Goal: Information Seeking & Learning: Learn about a topic

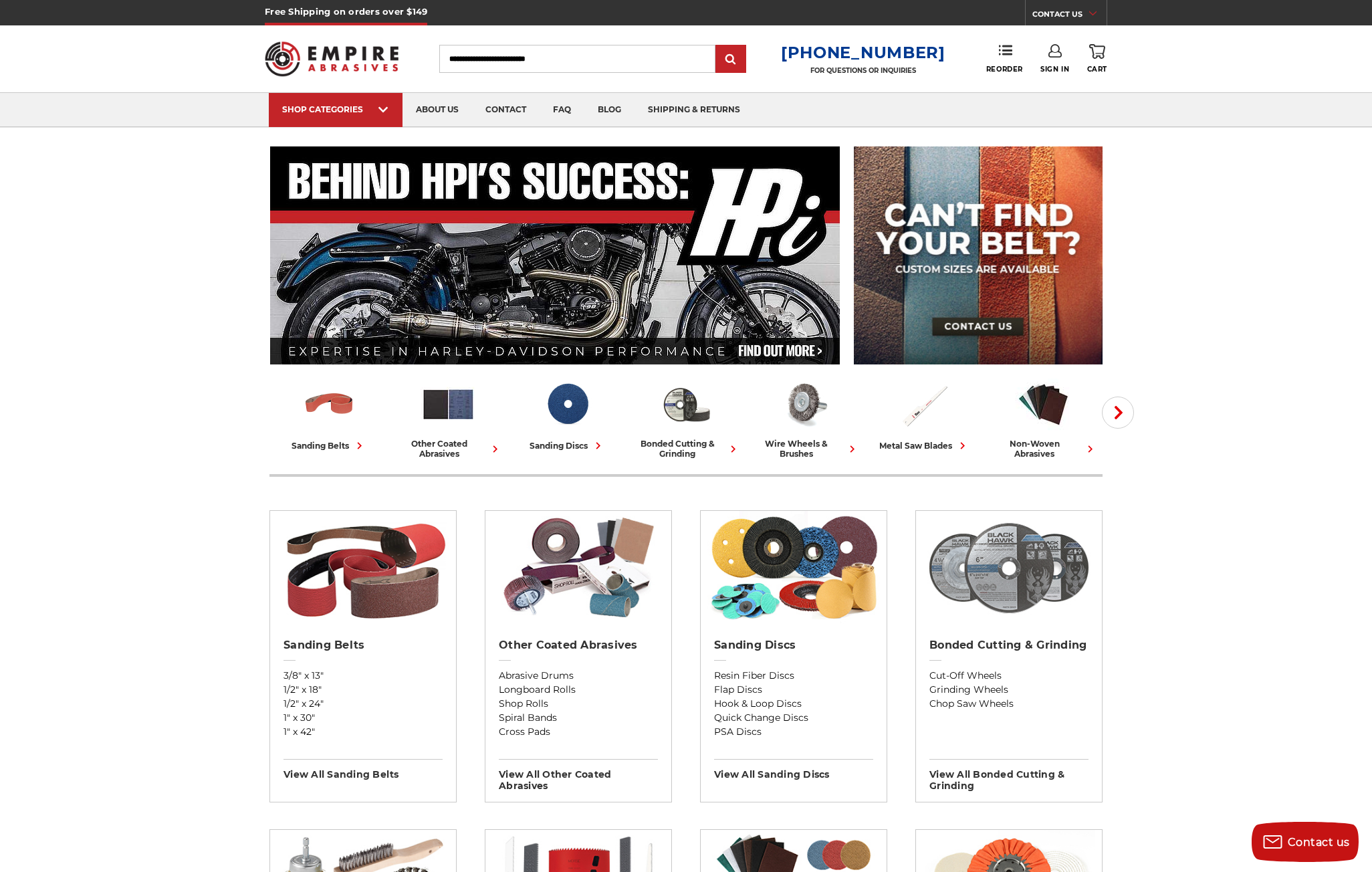
click at [1009, 583] on img at bounding box center [1009, 567] width 173 height 114
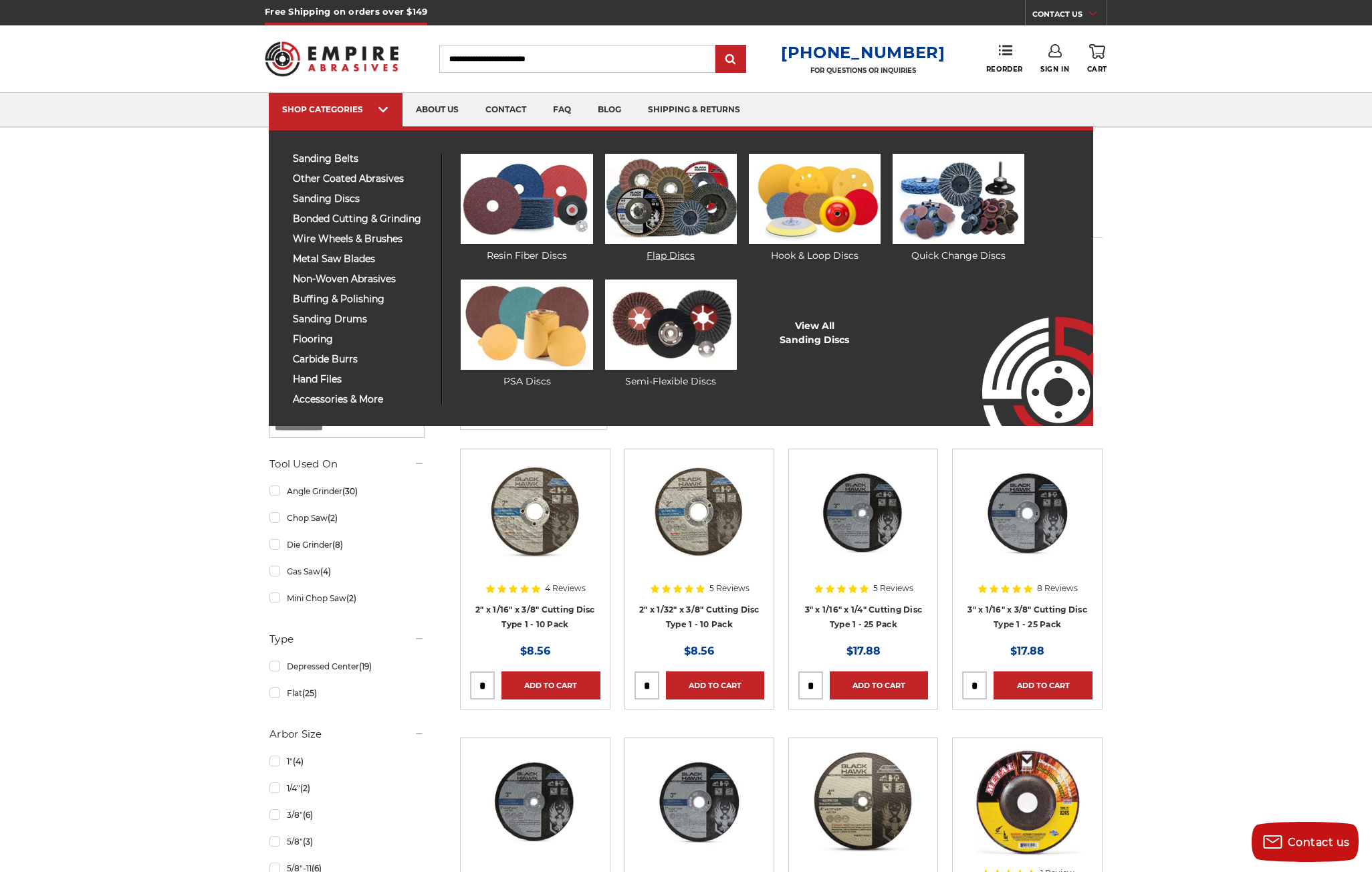
click at [672, 224] on img at bounding box center [671, 199] width 131 height 91
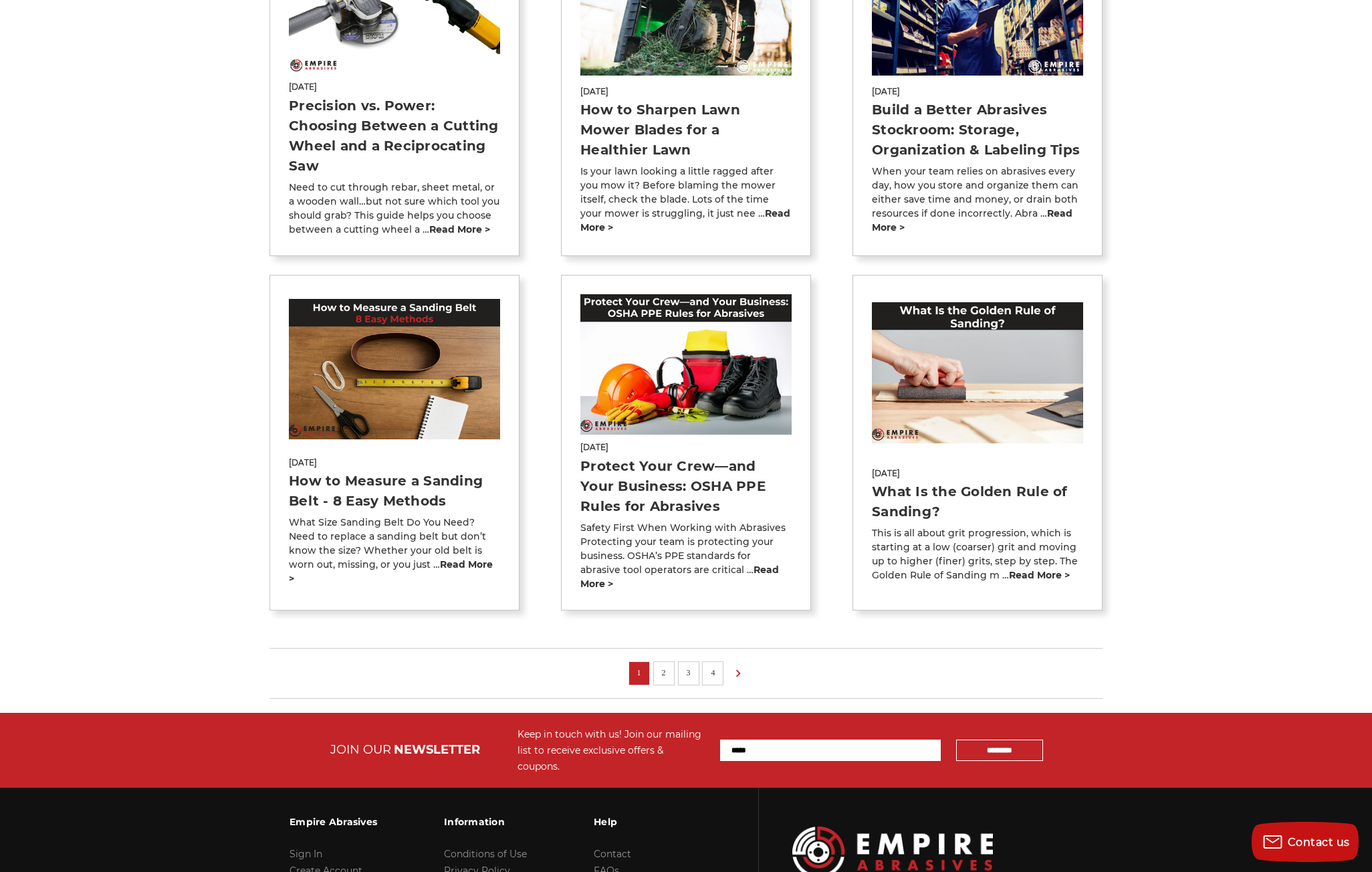
scroll to position [802, 0]
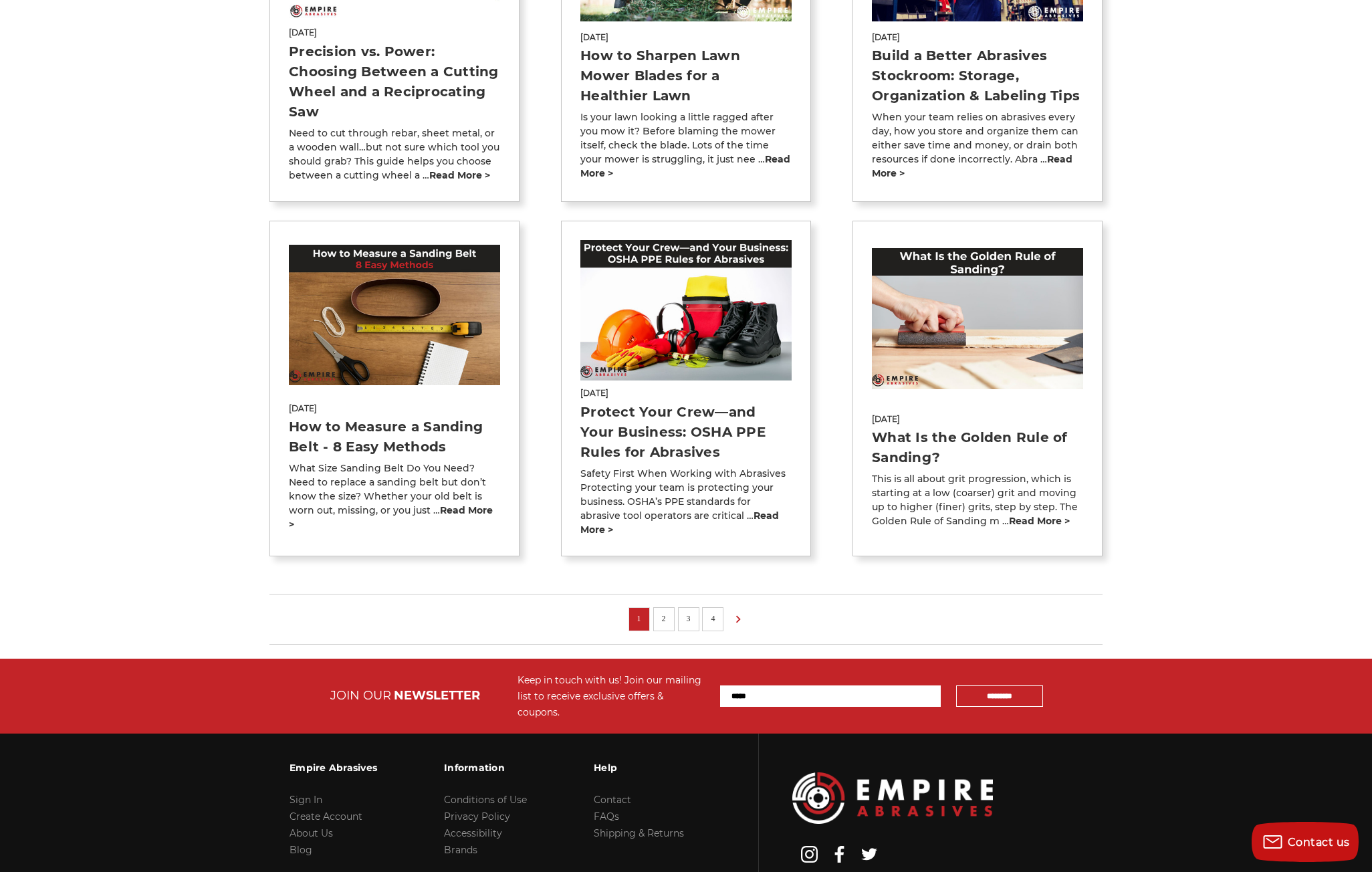
click at [667, 611] on link "2" at bounding box center [664, 618] width 13 height 15
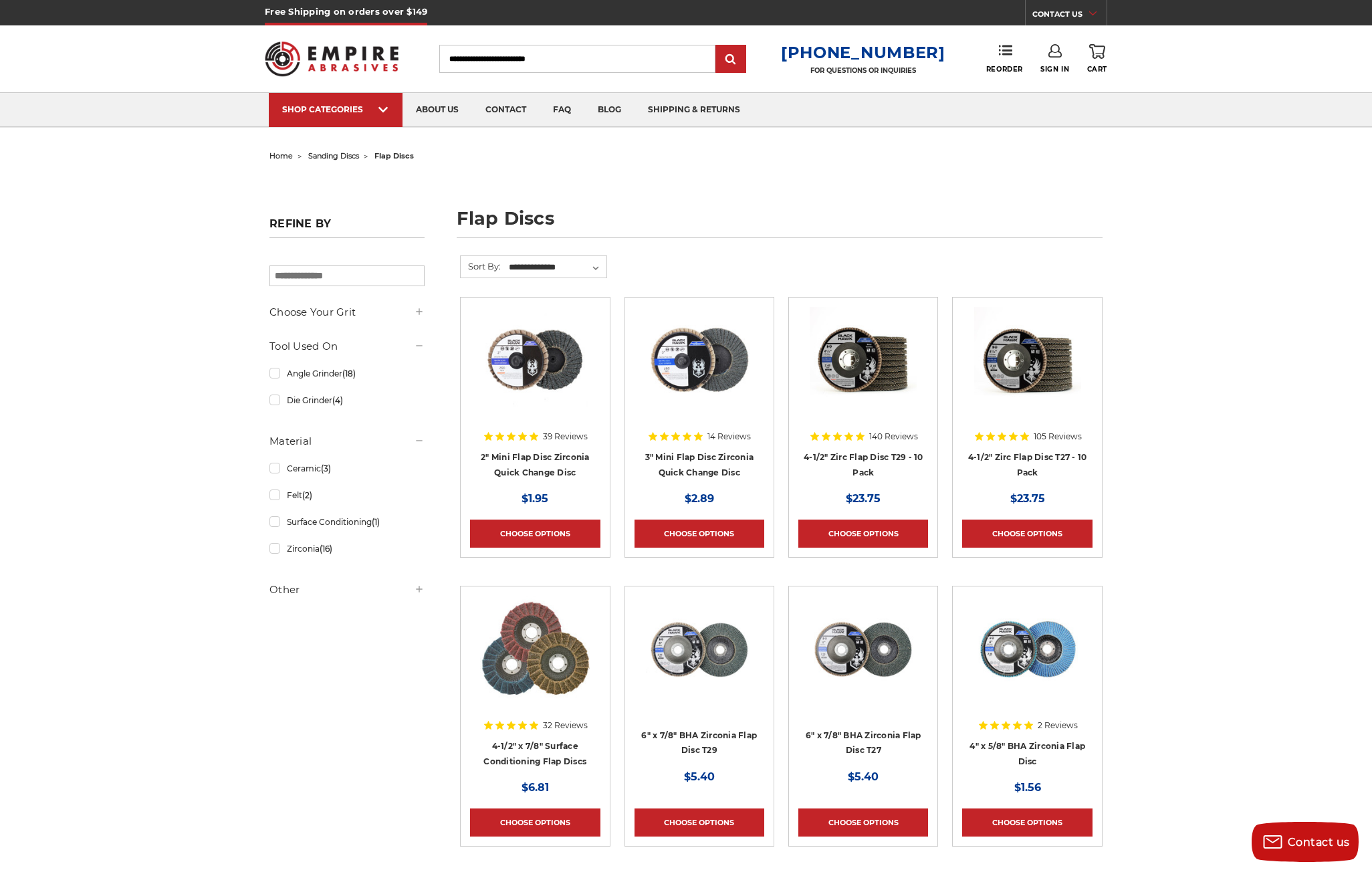
click at [834, 363] on img at bounding box center [863, 361] width 107 height 107
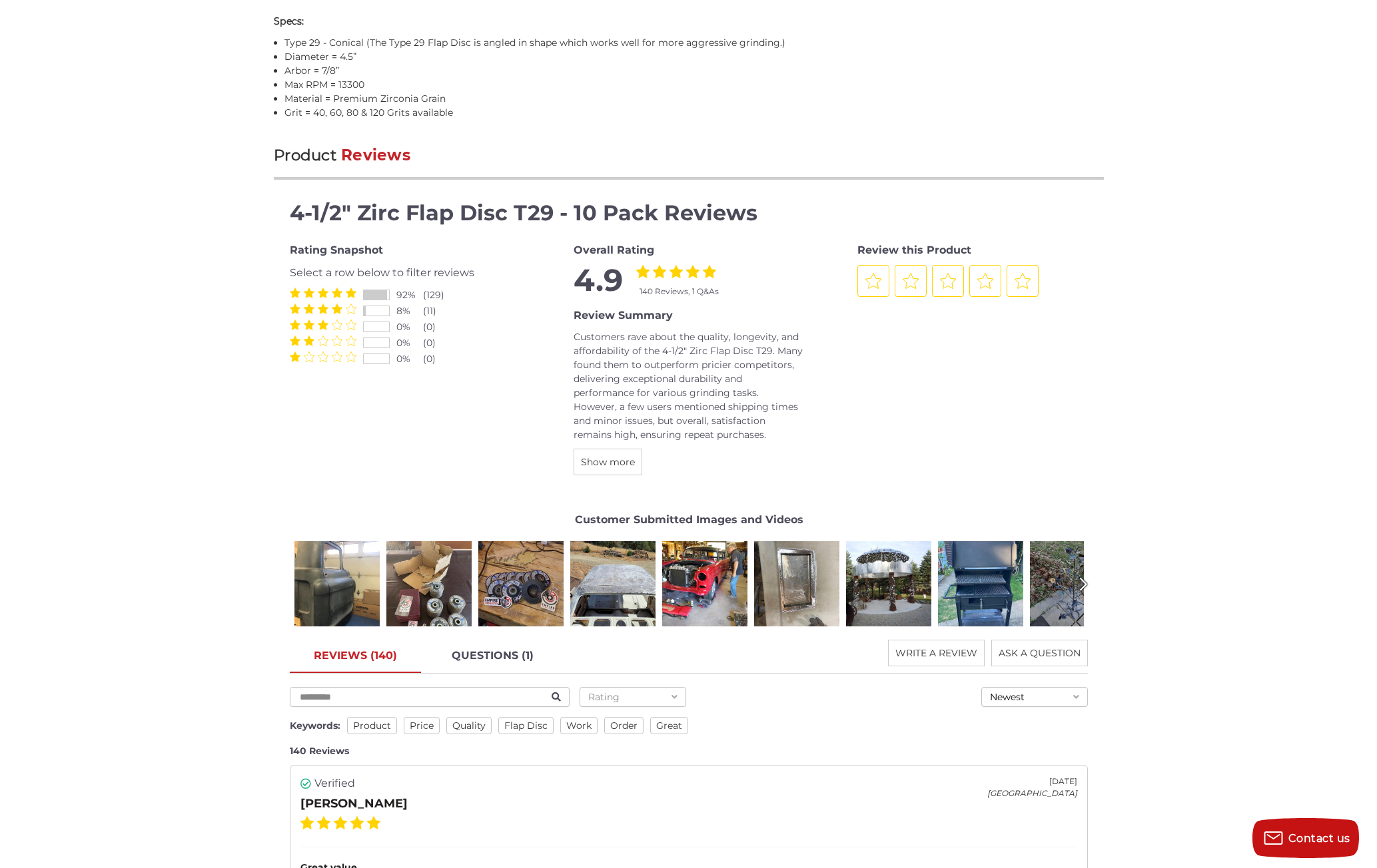
scroll to position [1398, 0]
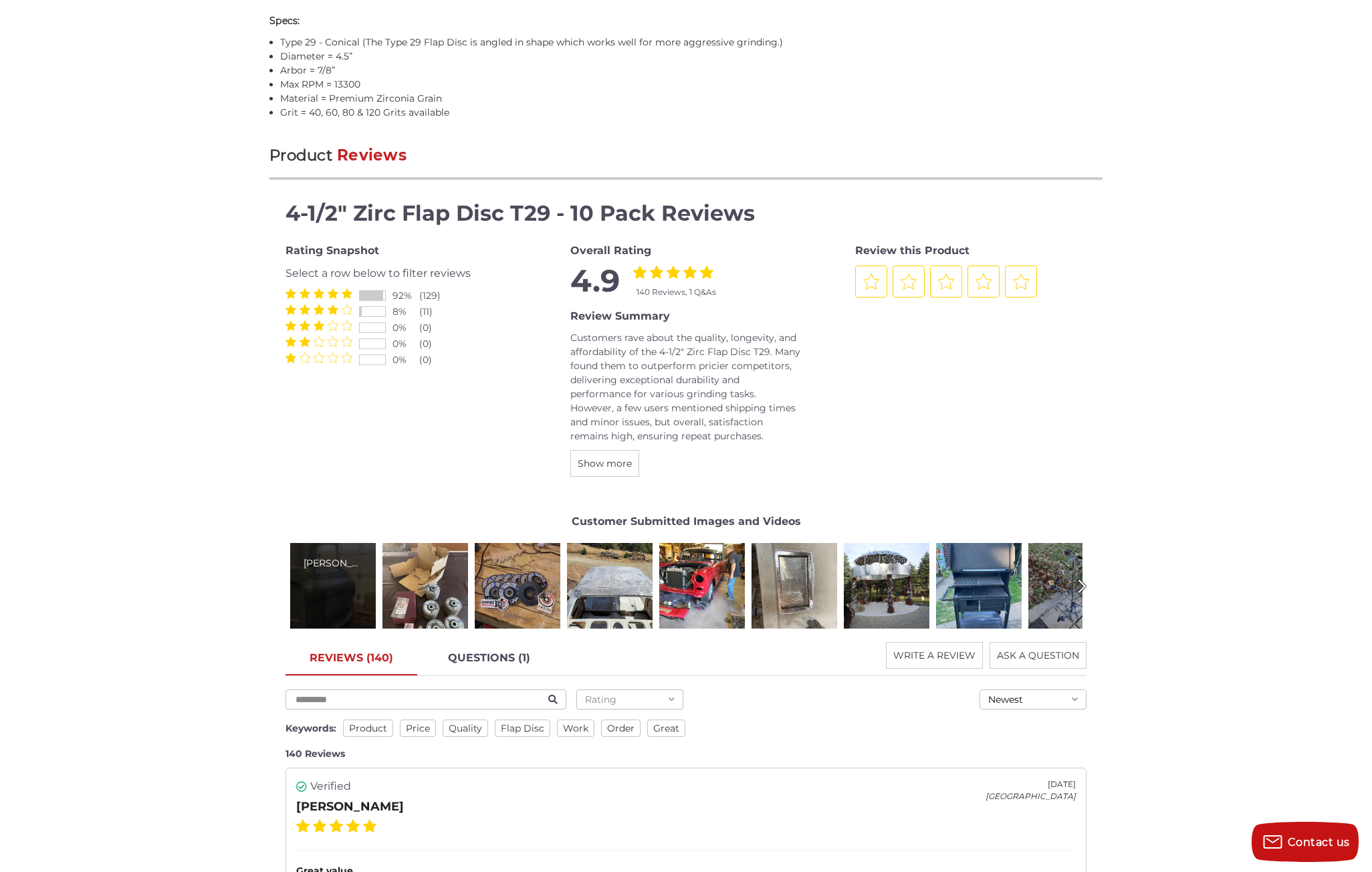
click at [333, 593] on div "Robert S." at bounding box center [333, 586] width 86 height 86
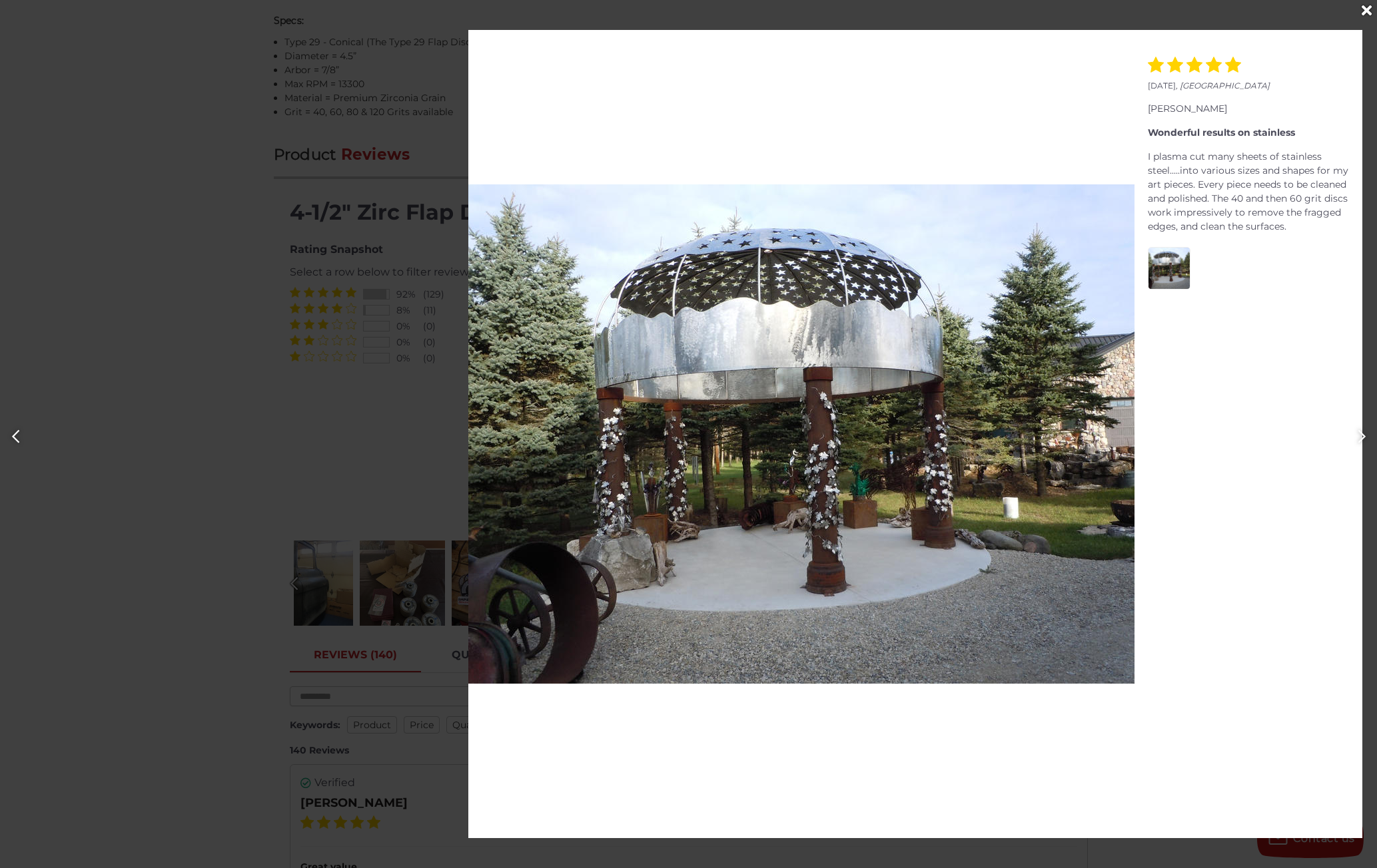
scroll to position [0, 0]
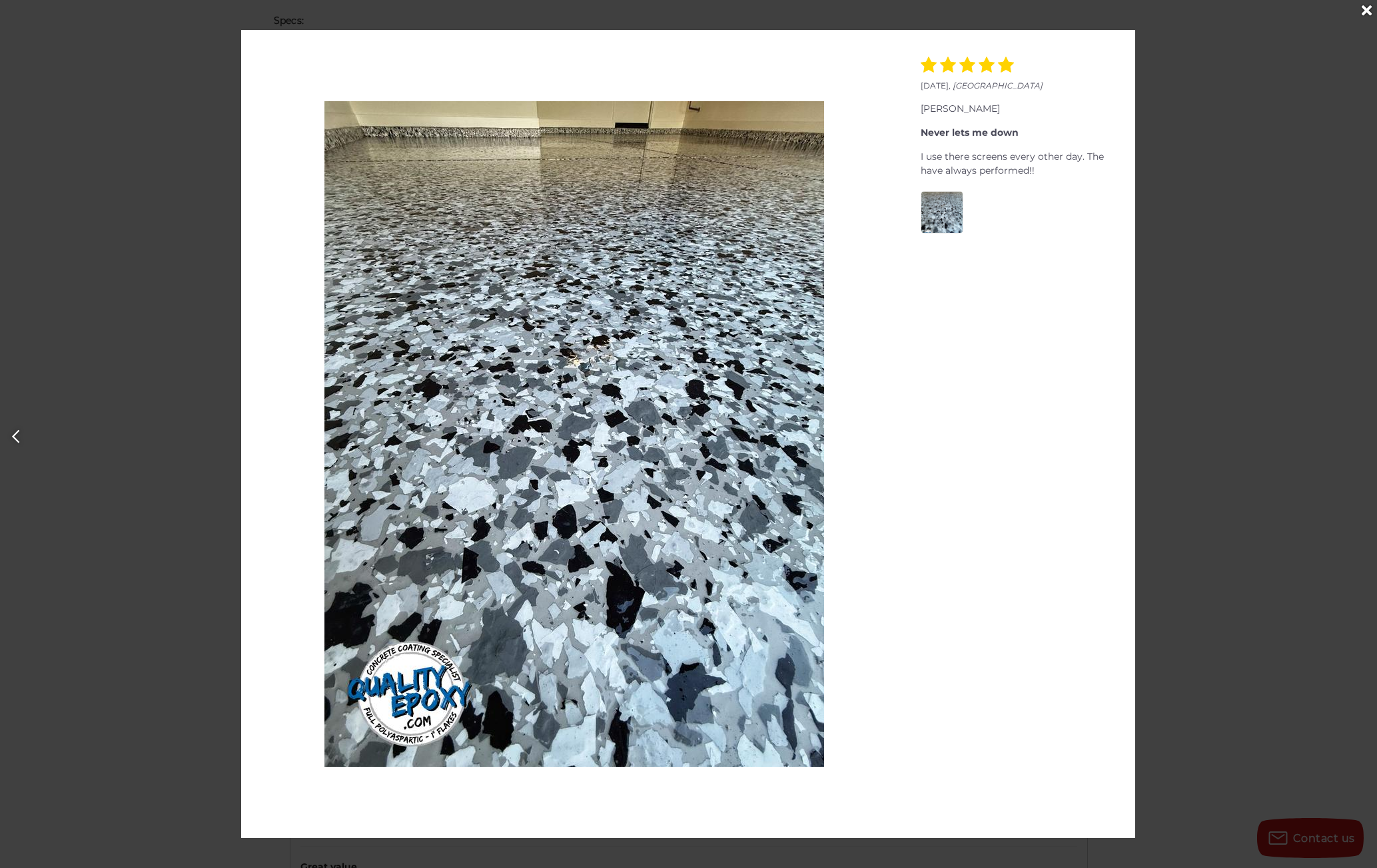
click at [1190, 188] on div at bounding box center [688, 434] width 1377 height 868
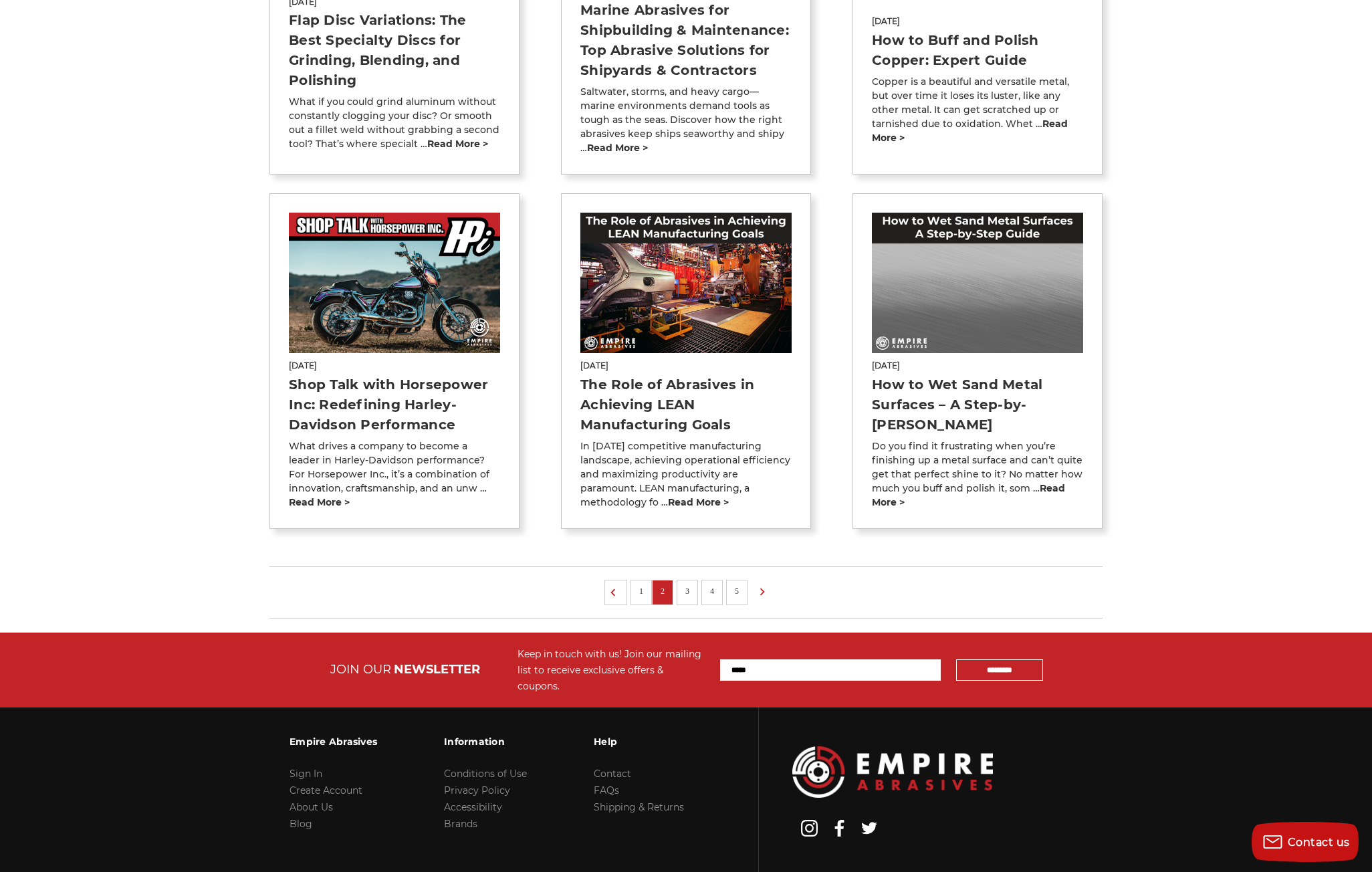
scroll to position [870, 0]
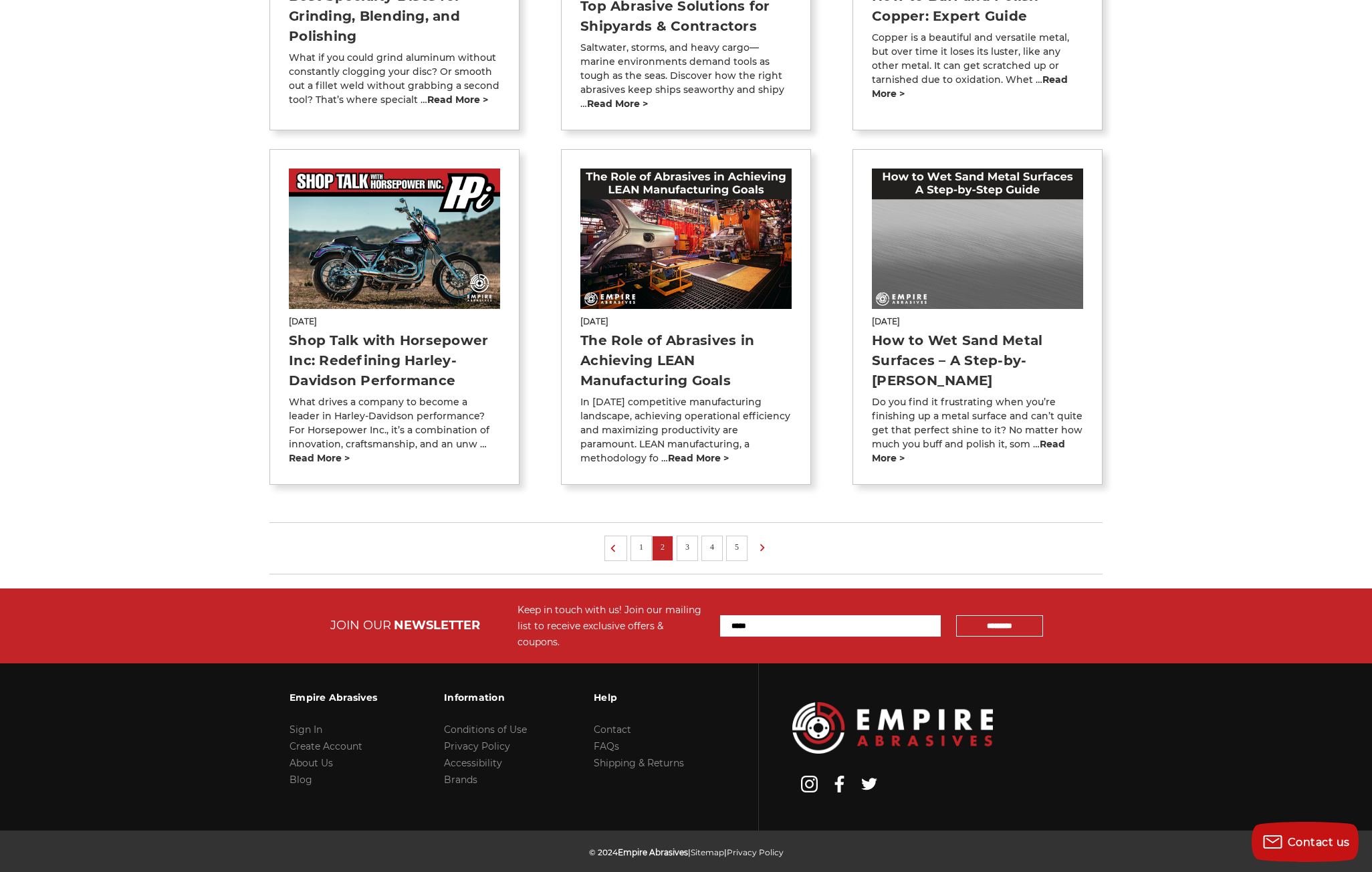
click at [394, 269] on img at bounding box center [394, 239] width 211 height 141
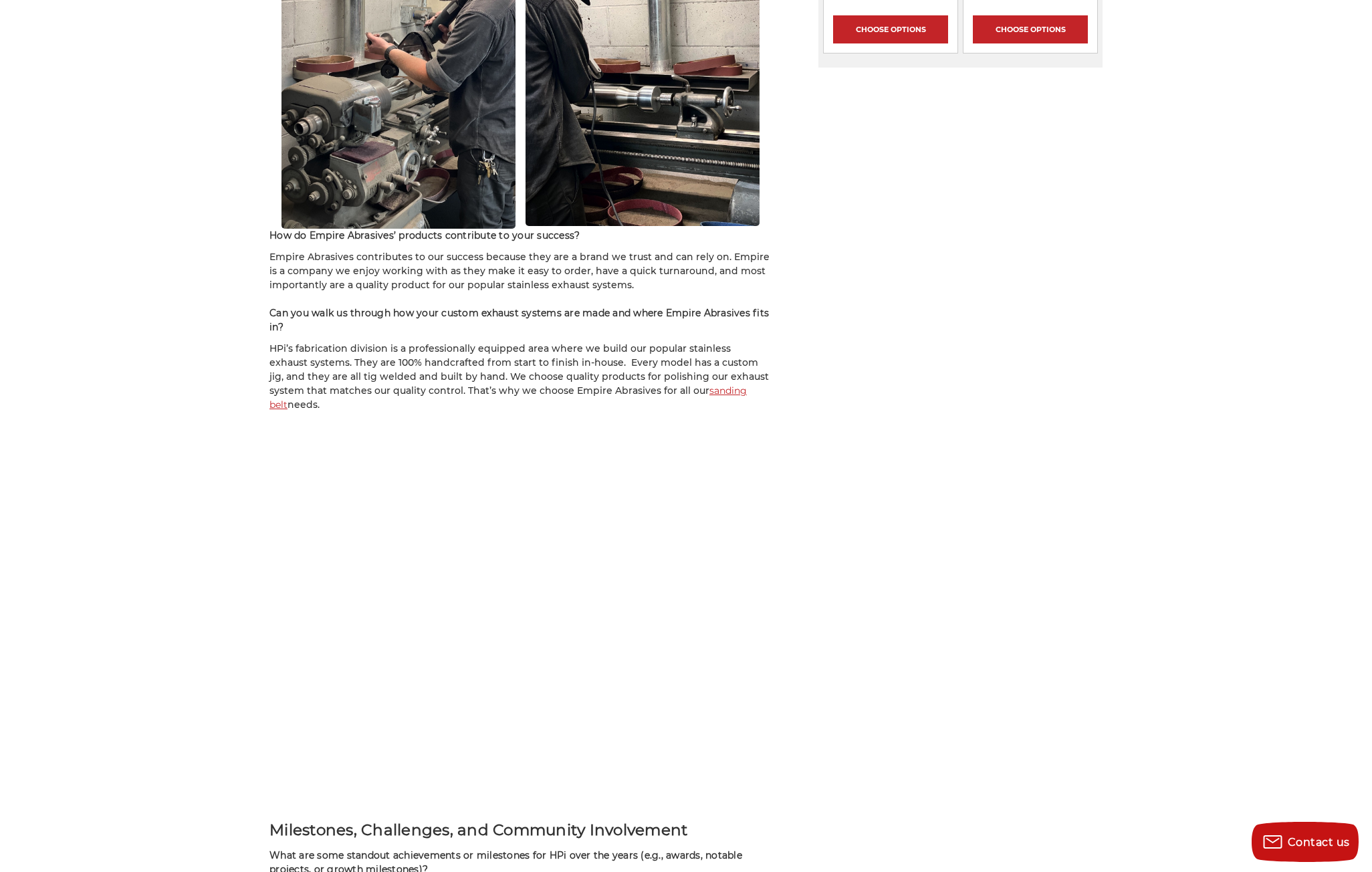
scroll to position [1672, 0]
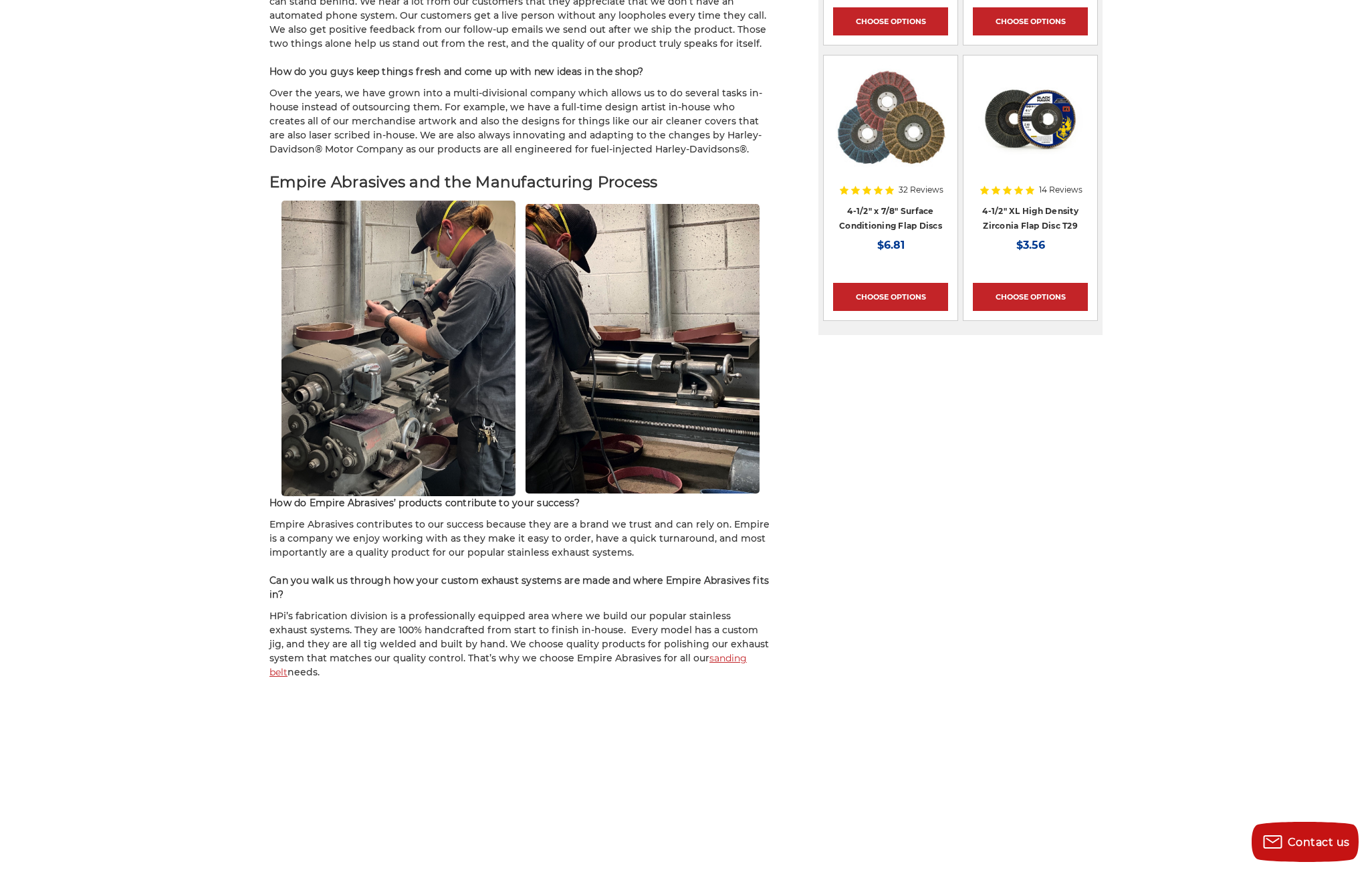
click at [374, 289] on img at bounding box center [398, 348] width 234 height 296
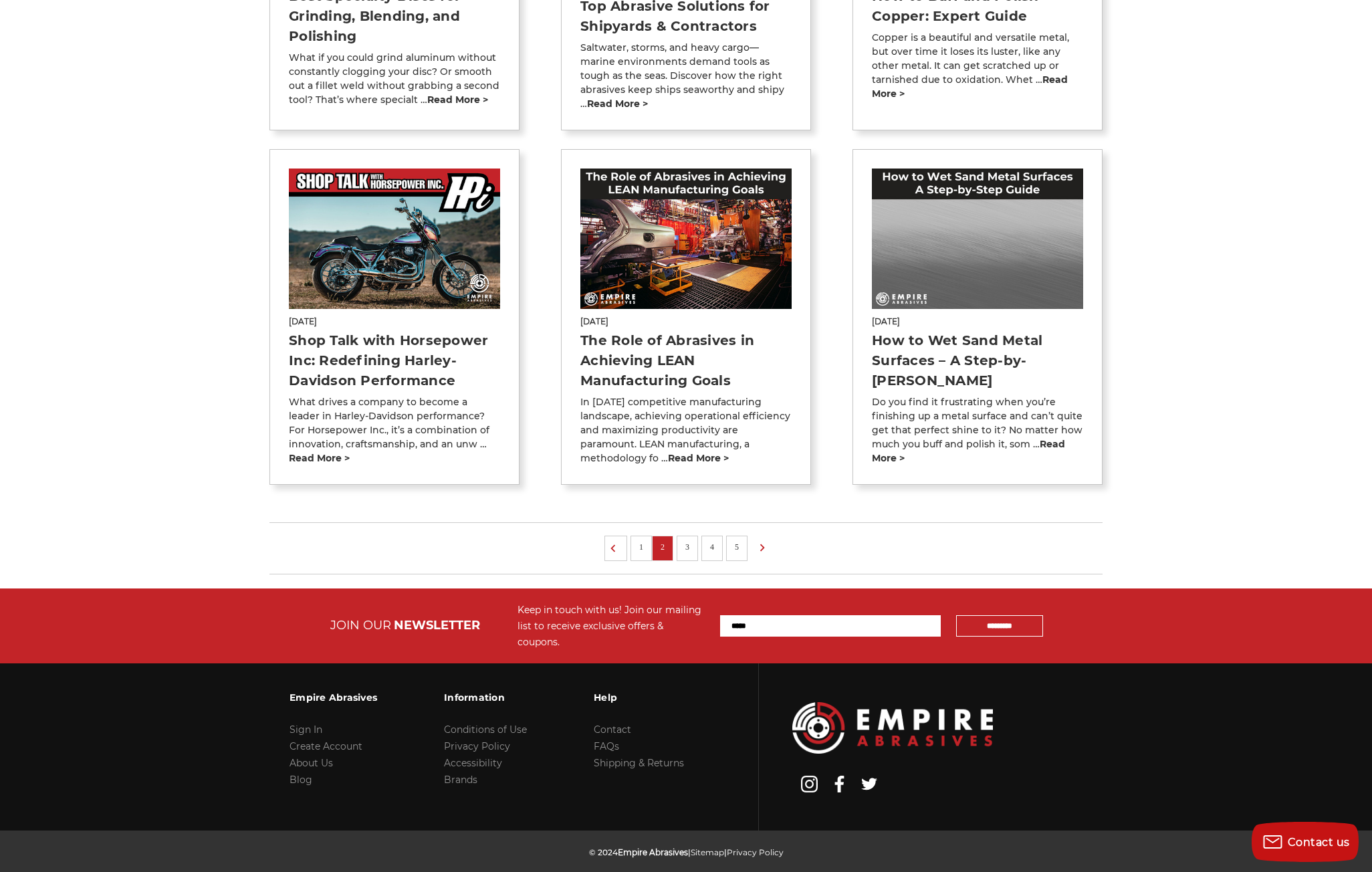
click at [688, 540] on li "3" at bounding box center [688, 548] width 22 height 26
click at [686, 540] on link "3" at bounding box center [687, 547] width 13 height 15
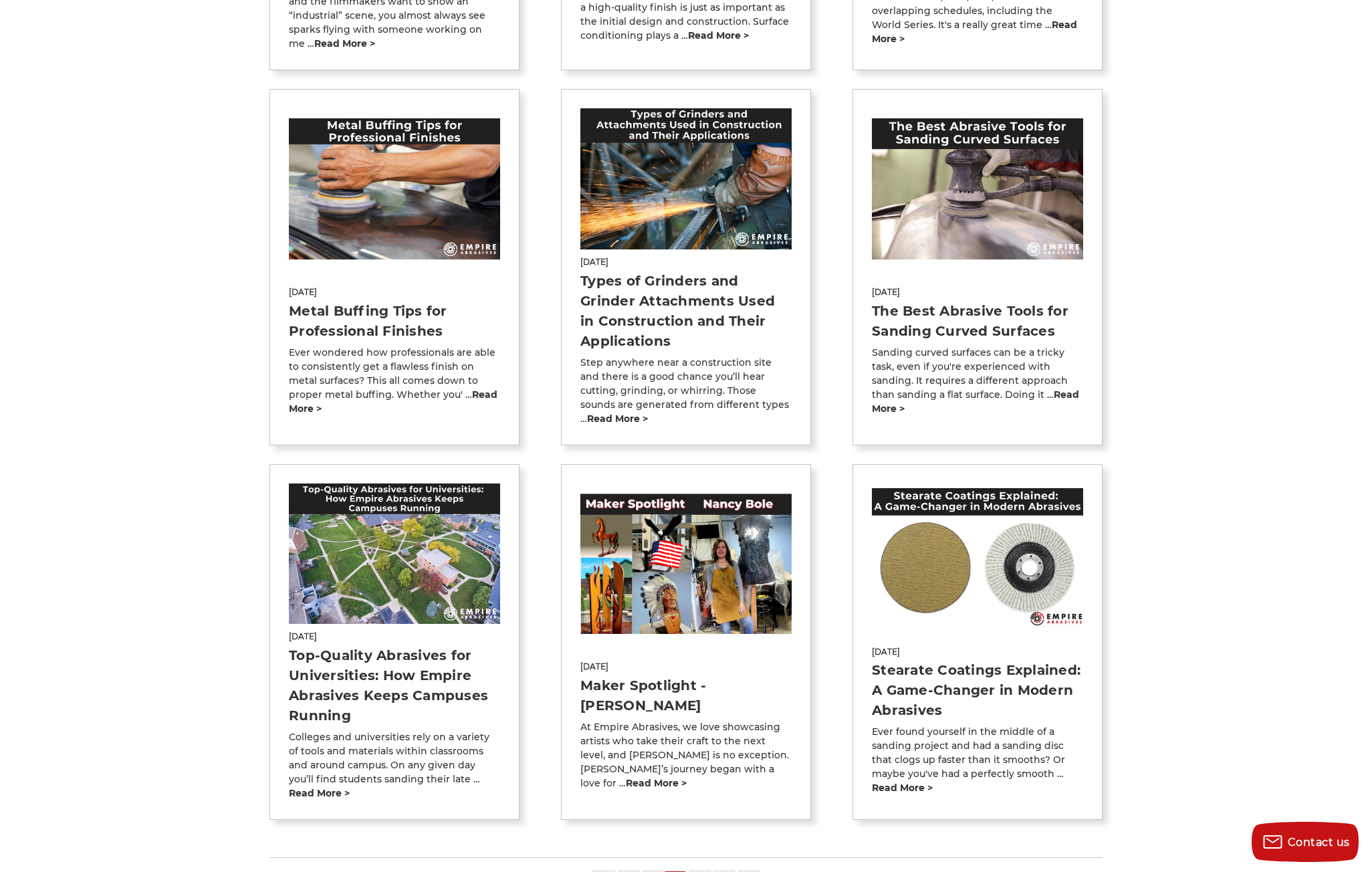
scroll to position [602, 0]
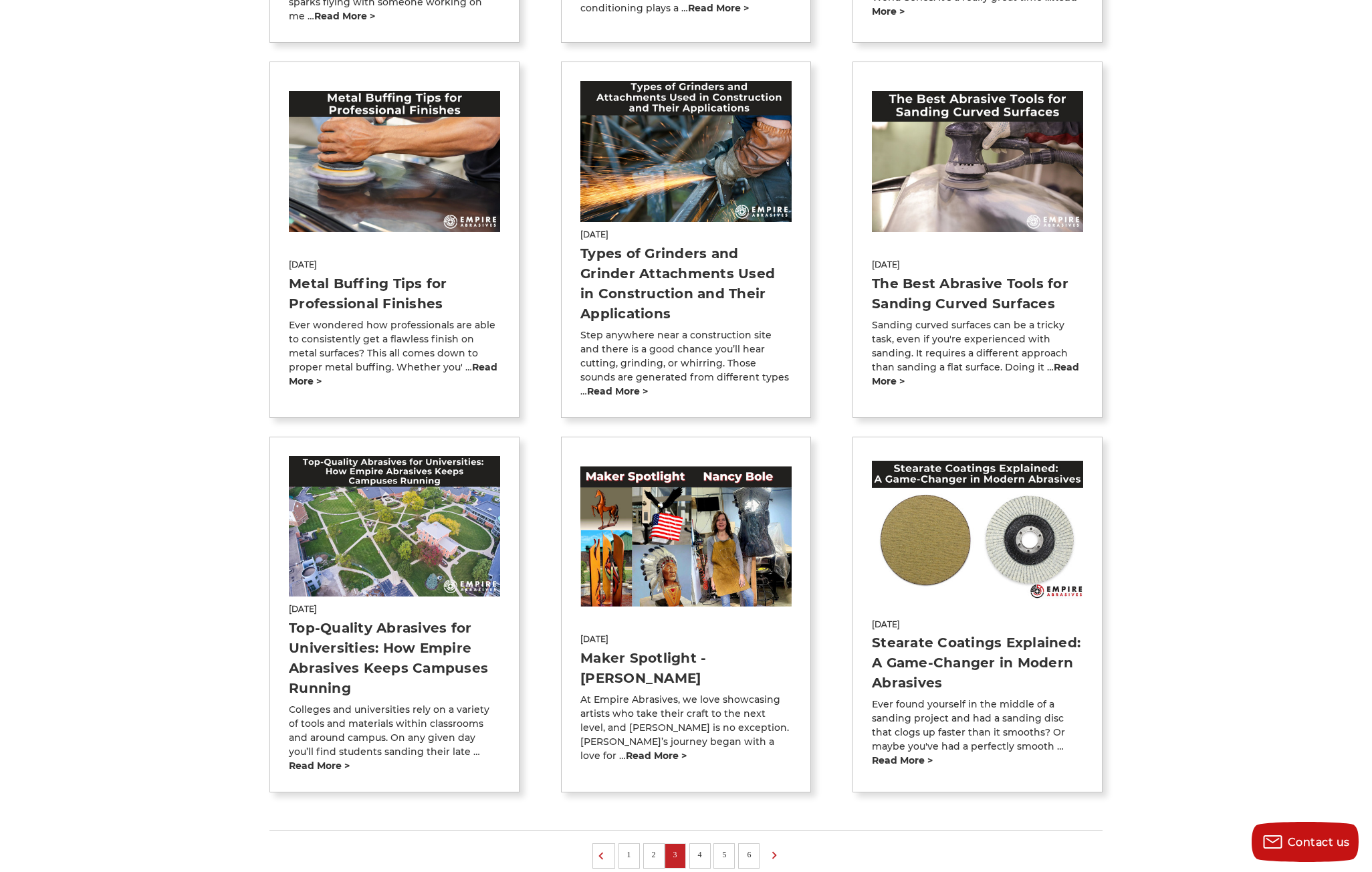
click at [703, 847] on link "4" at bounding box center [699, 854] width 13 height 15
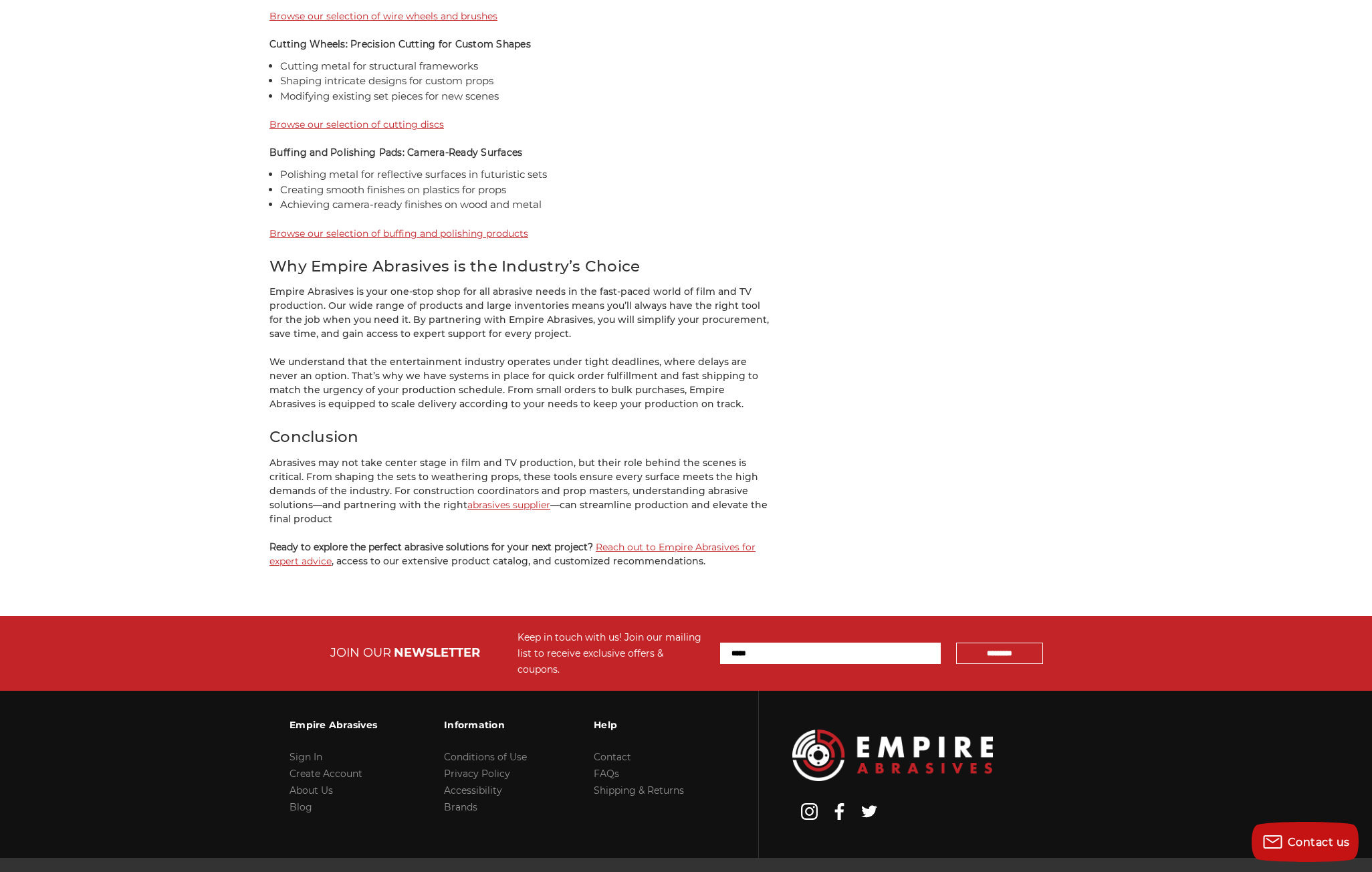
scroll to position [2302, 0]
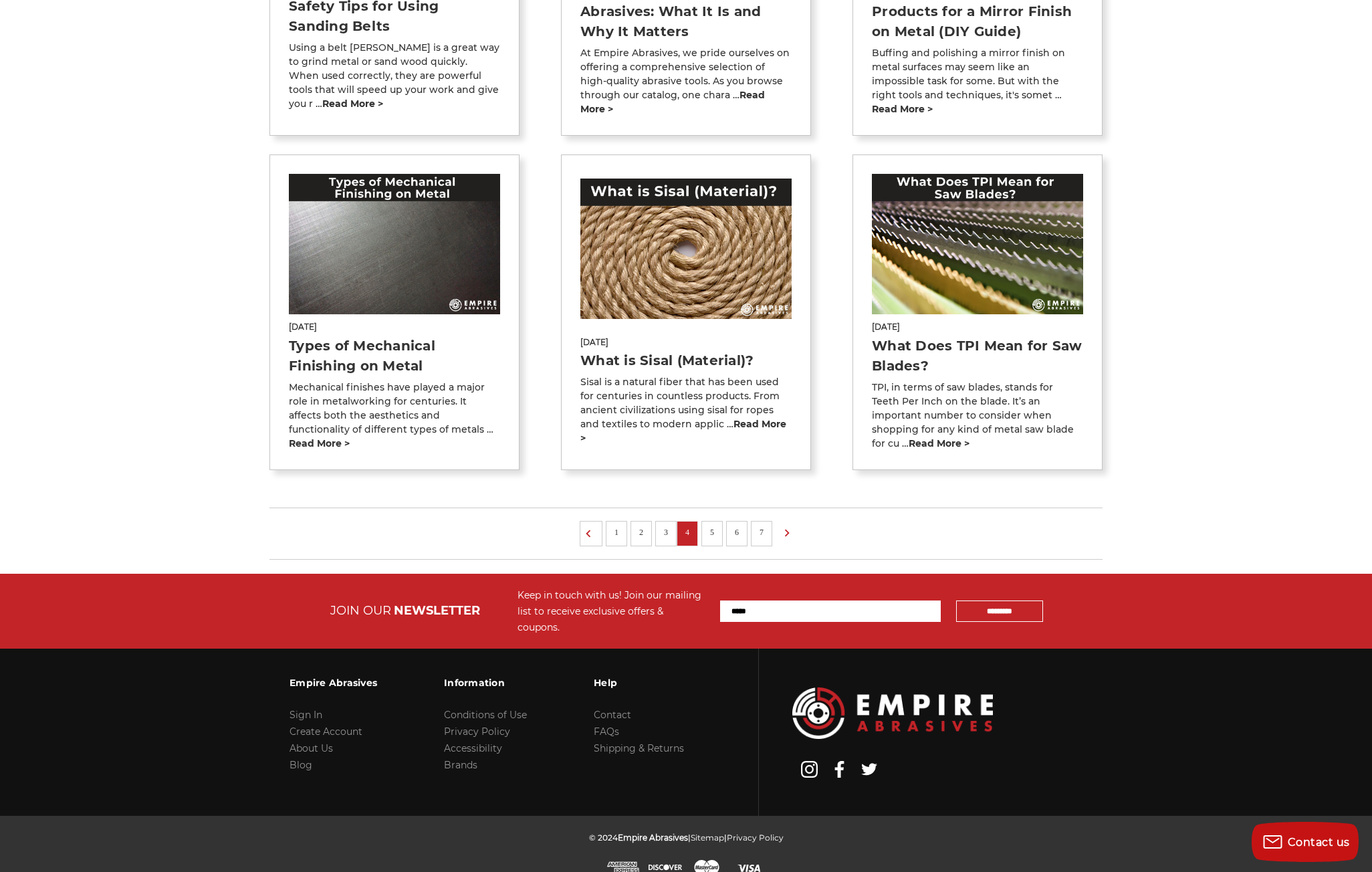
scroll to position [826, 0]
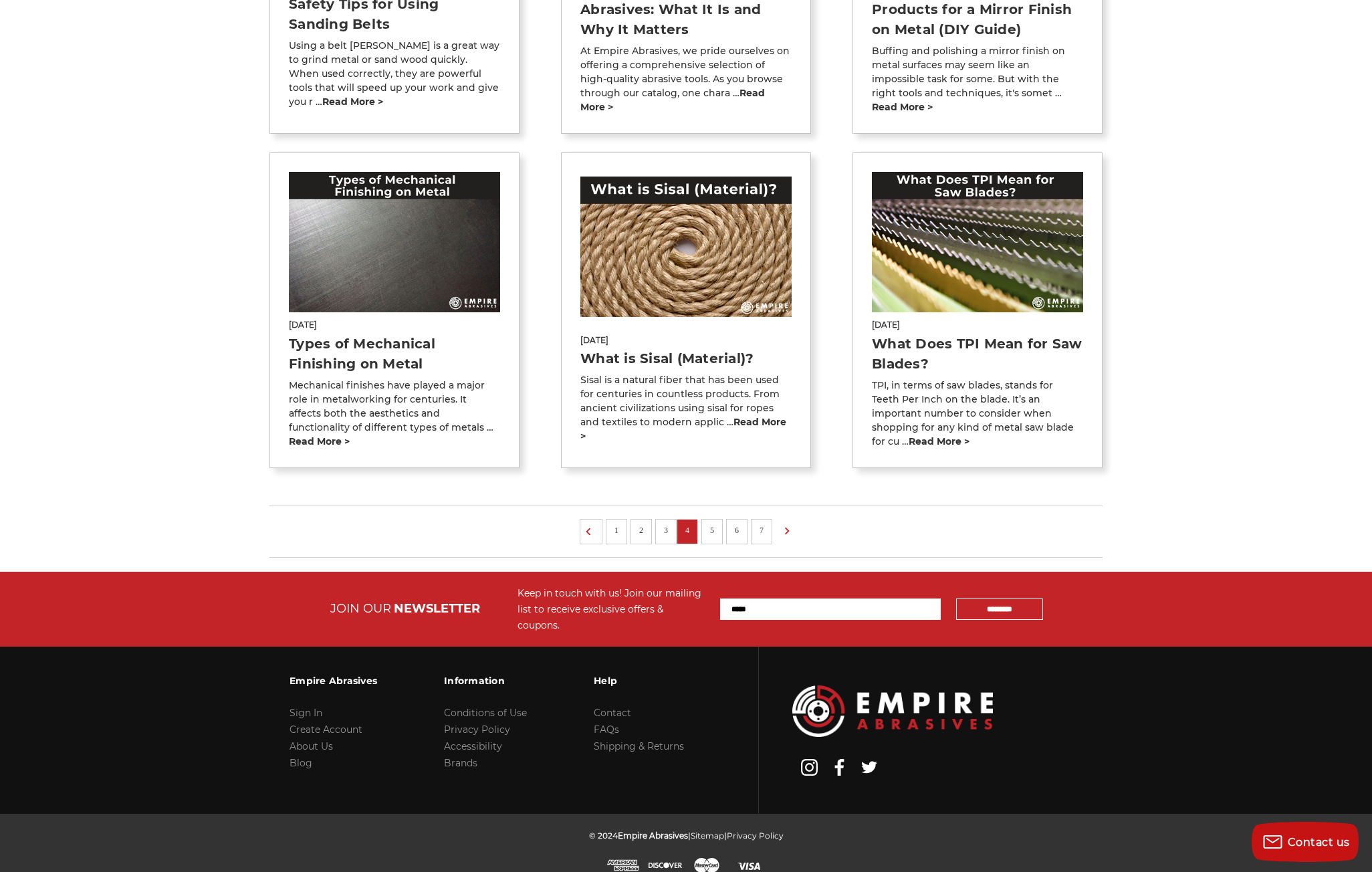
click at [611, 530] on link "1" at bounding box center [616, 530] width 13 height 15
